Goal: Task Accomplishment & Management: Manage account settings

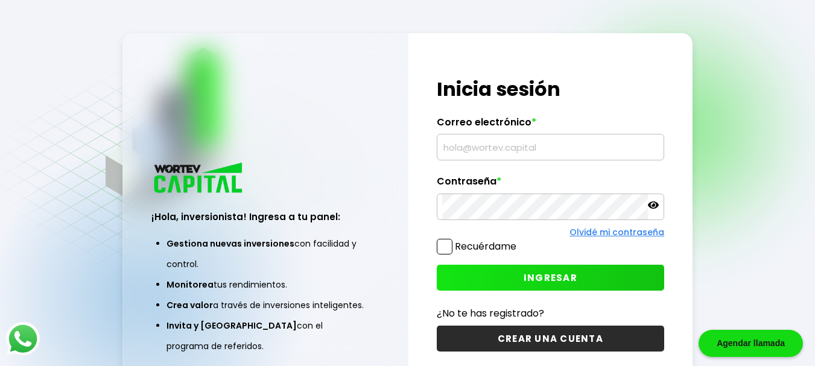
type input "[EMAIL_ADDRESS][DOMAIN_NAME]"
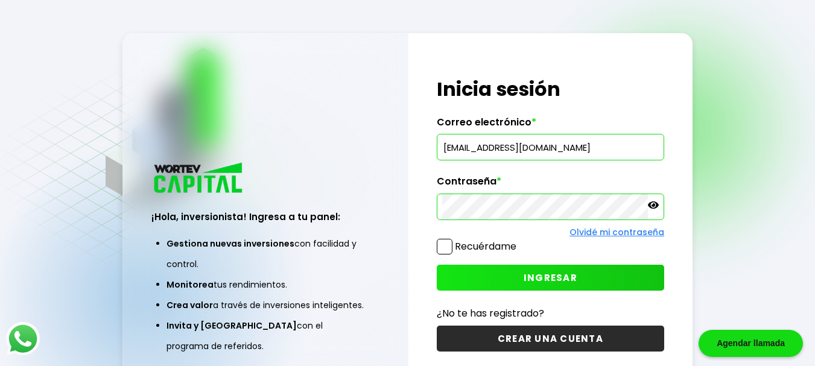
click at [502, 276] on button "INGRESAR" at bounding box center [551, 278] width 228 height 26
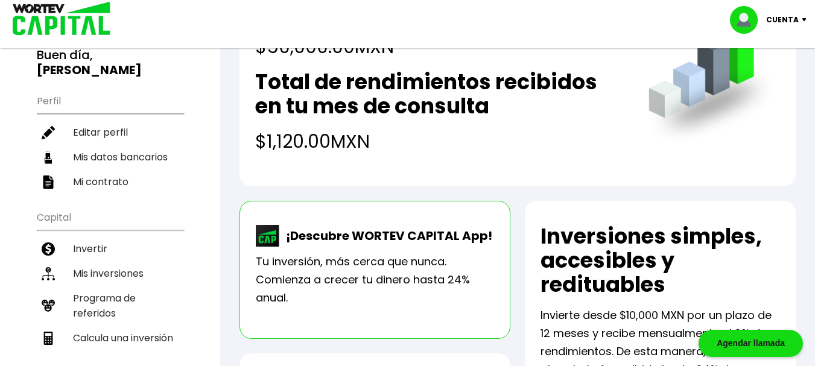
scroll to position [121, 0]
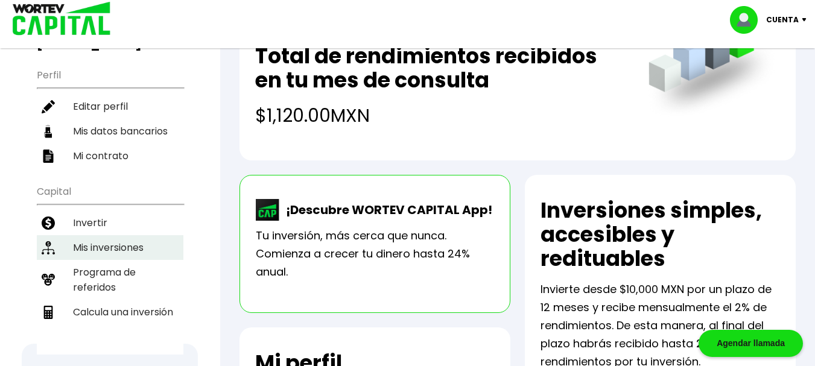
click at [113, 235] on li "Mis inversiones" at bounding box center [110, 247] width 147 height 25
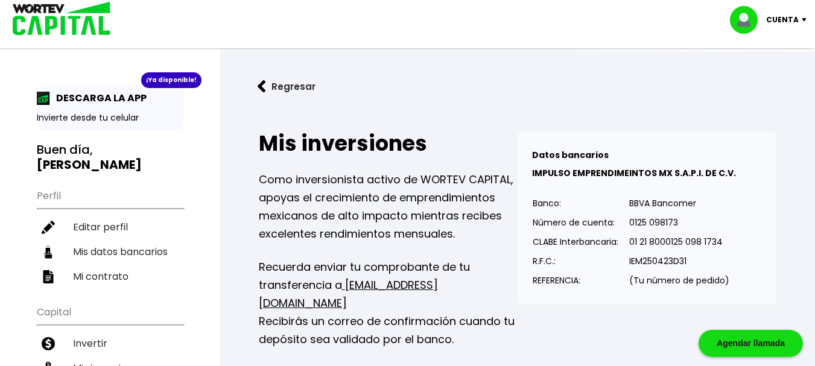
click at [788, 21] on p "Cuenta" at bounding box center [782, 20] width 33 height 18
click at [786, 20] on p "Cuenta" at bounding box center [782, 20] width 33 height 18
click at [765, 56] on link "Editar perfil" at bounding box center [769, 55] width 47 height 13
select select "Hombre"
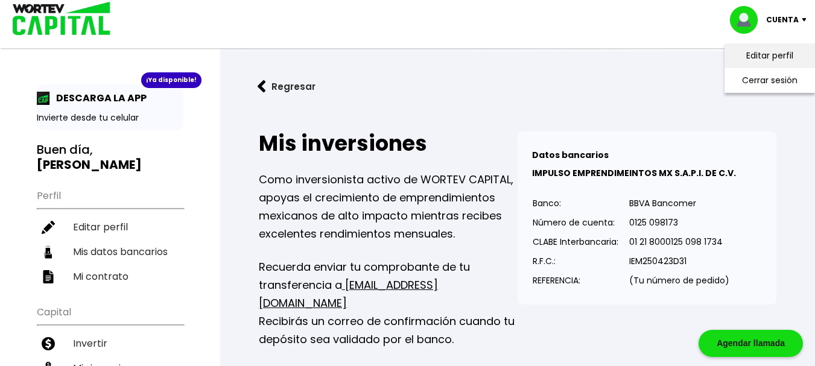
select select "Licenciatura"
select select "NL"
select select "BBVA Bancomer"
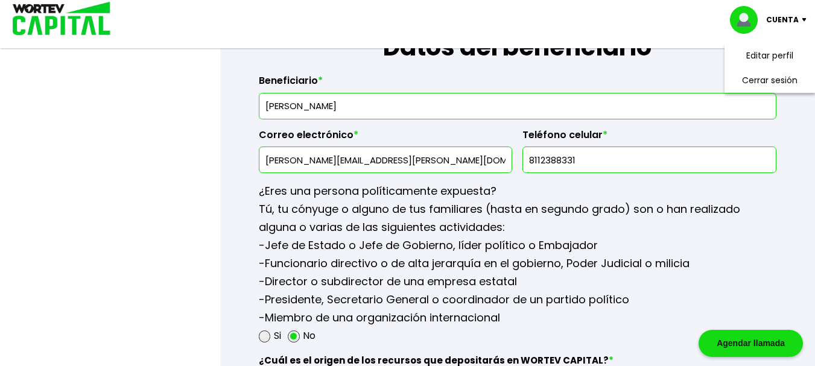
scroll to position [1629, 0]
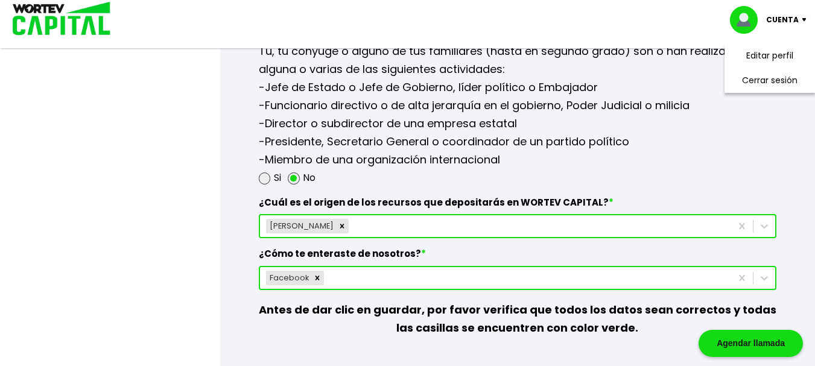
click at [704, 169] on div "Si No" at bounding box center [518, 178] width 518 height 18
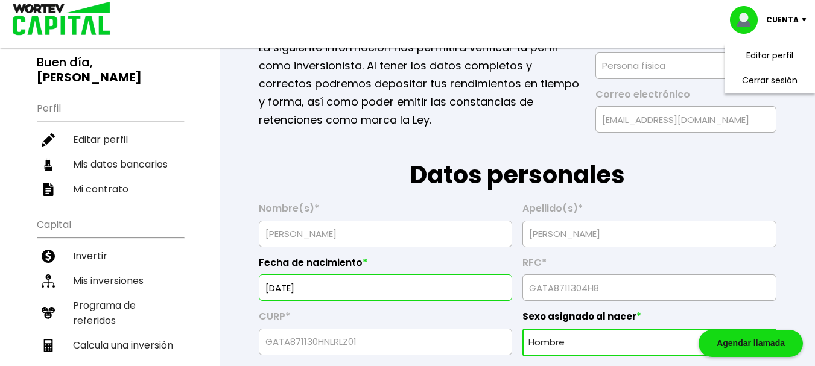
scroll to position [0, 0]
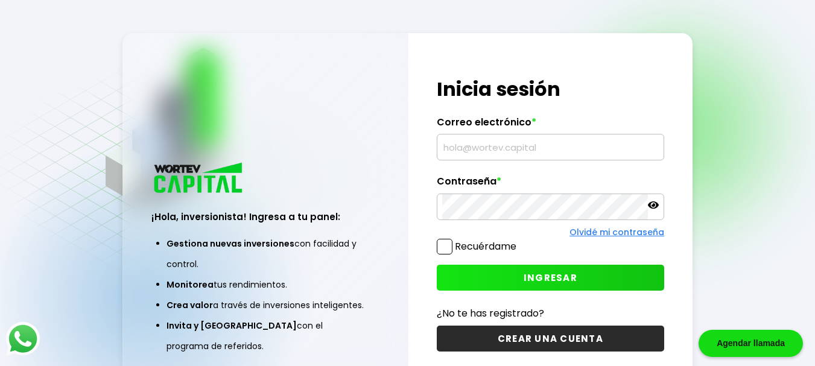
type input "[EMAIL_ADDRESS][DOMAIN_NAME]"
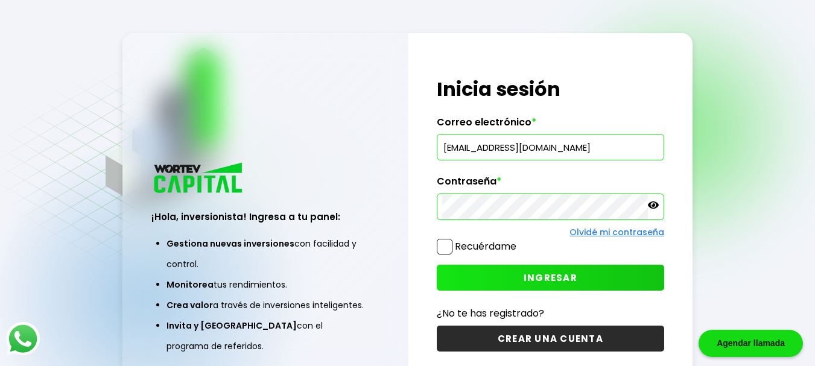
click at [656, 205] on icon at bounding box center [653, 205] width 11 height 11
